Goal: Transaction & Acquisition: Purchase product/service

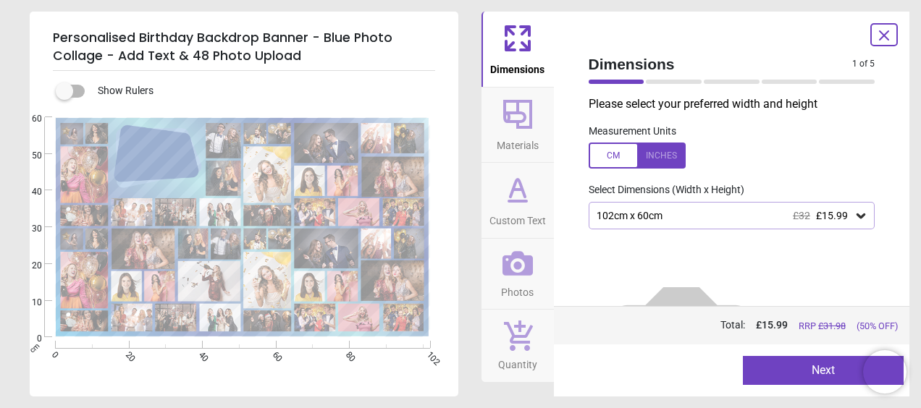
scroll to position [73, 0]
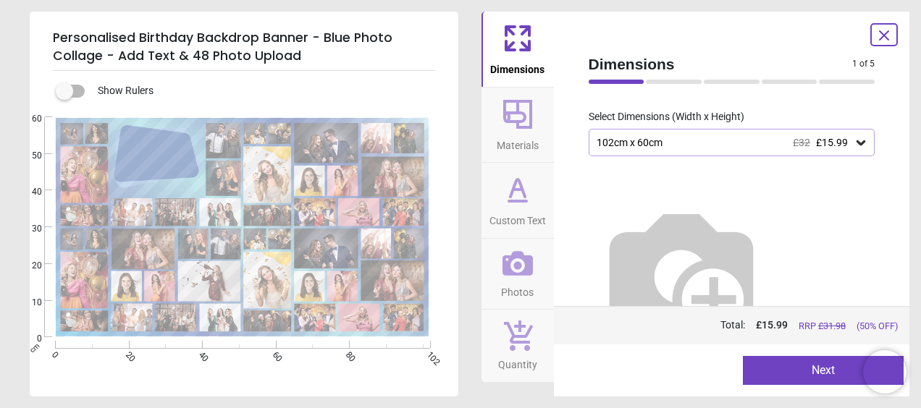
click at [510, 273] on icon at bounding box center [517, 263] width 30 height 25
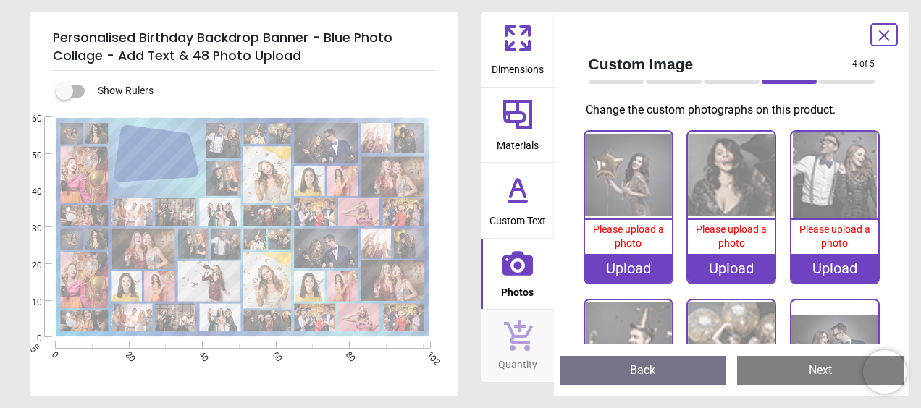
click at [629, 261] on div "Upload" at bounding box center [628, 268] width 87 height 29
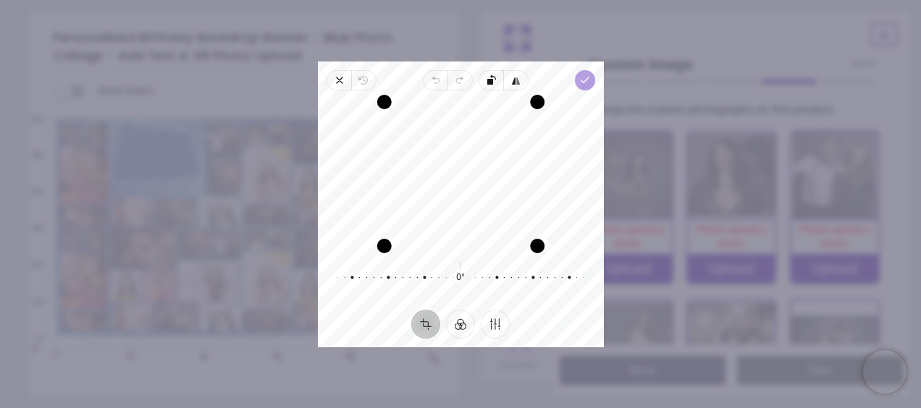
click at [586, 84] on icon "button" at bounding box center [584, 81] width 12 height 12
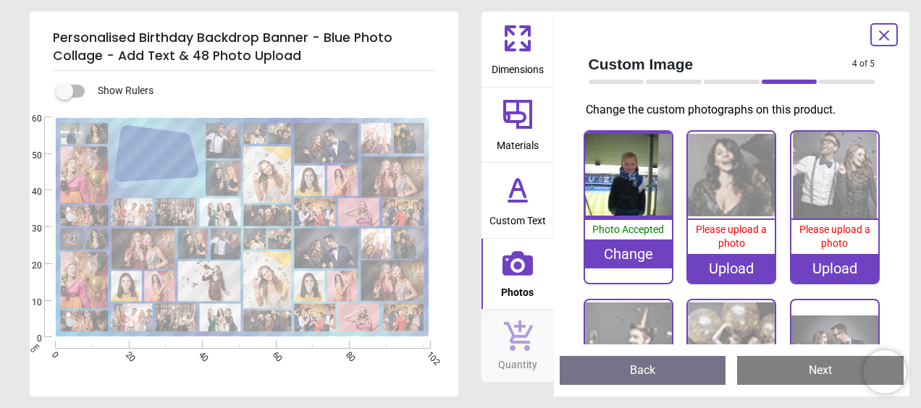
click at [730, 269] on div "Upload" at bounding box center [731, 268] width 87 height 29
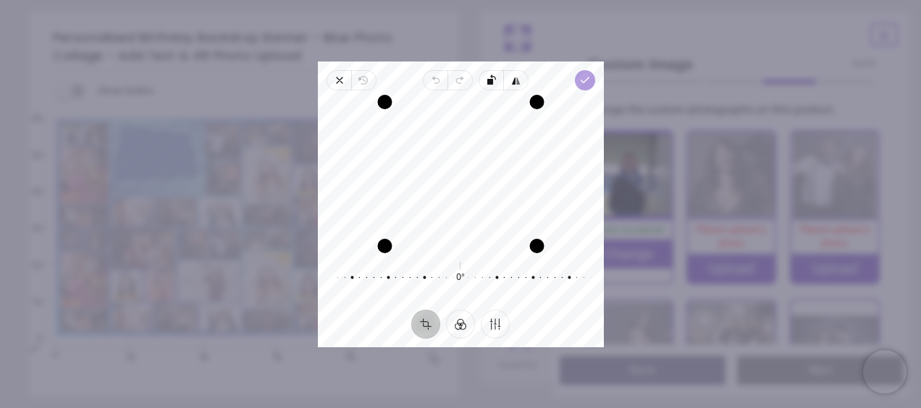
click at [586, 78] on polyline "button" at bounding box center [585, 79] width 8 height 5
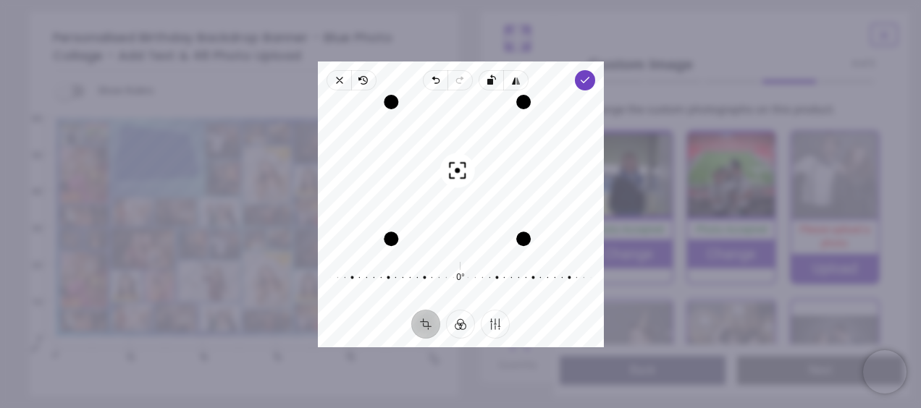
scroll to position [167, 0]
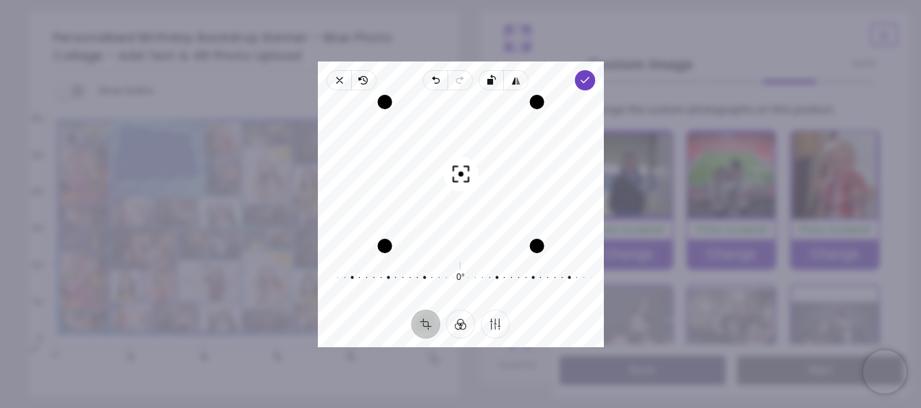
scroll to position [140, 0]
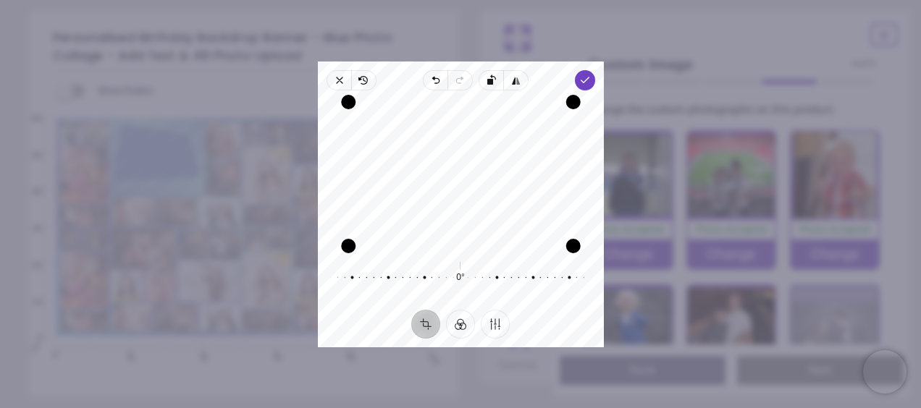
scroll to position [140, 0]
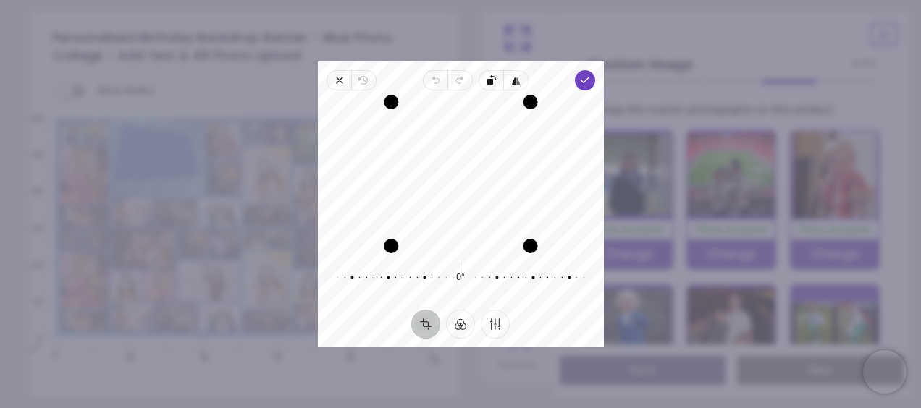
scroll to position [288, 0]
